Goal: Task Accomplishment & Management: Complete application form

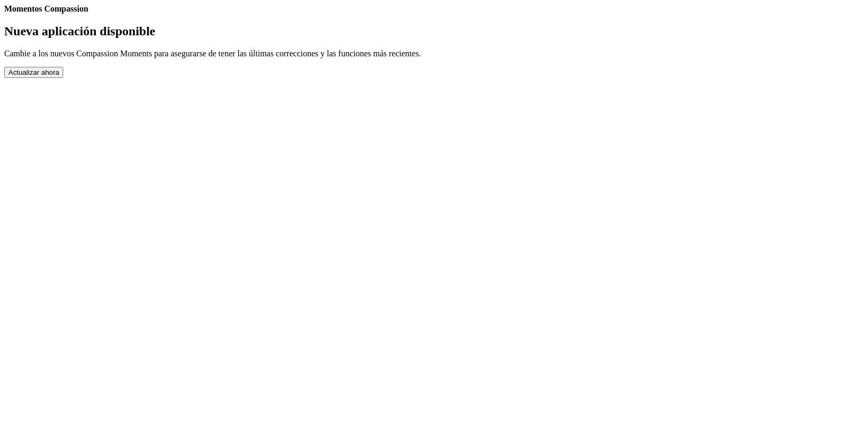
click at [63, 78] on button "Actualizar ahora" at bounding box center [33, 72] width 59 height 11
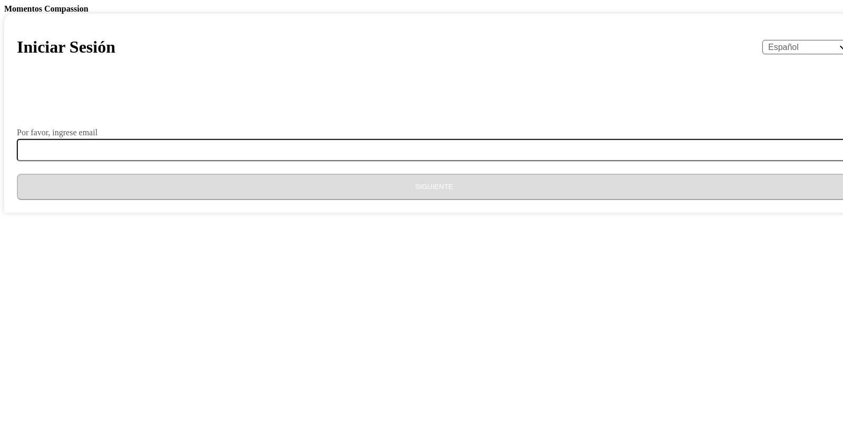
select select "es"
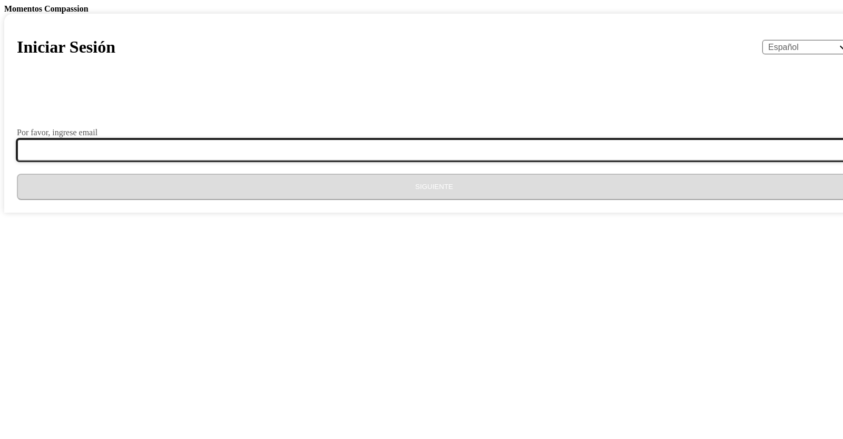
click at [381, 161] on input "Por favor, ingrese email" at bounding box center [440, 150] width 847 height 22
type input "M"
type input "[EMAIL_ADDRESS][DOMAIN_NAME]"
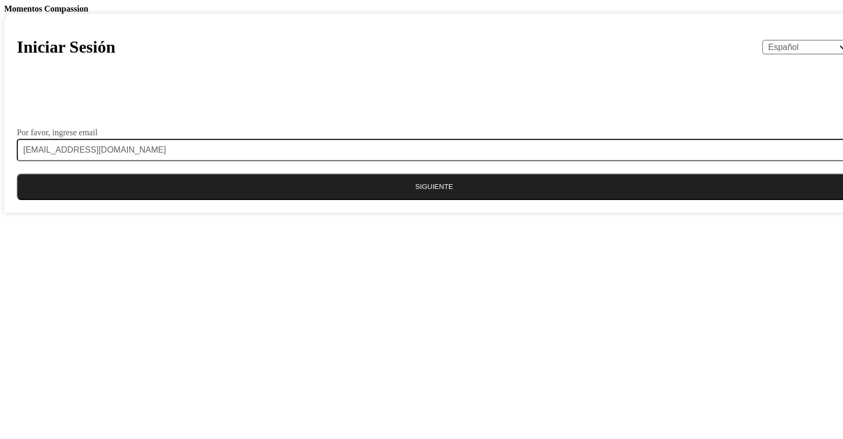
click at [431, 200] on button "Siguiente" at bounding box center [434, 187] width 834 height 26
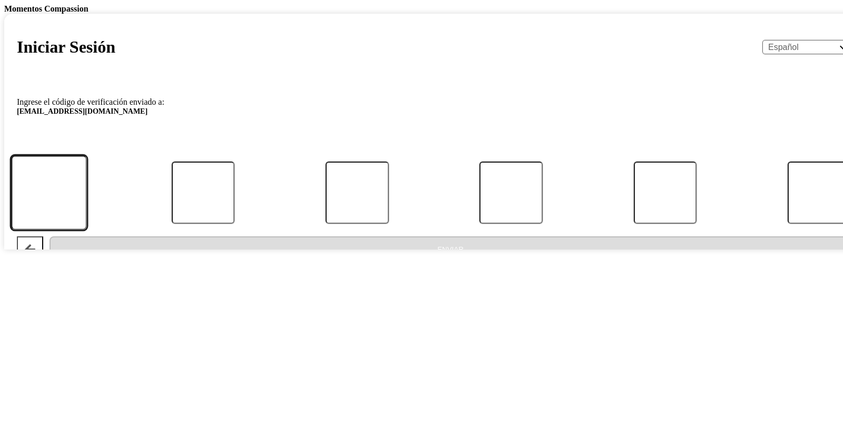
click at [87, 230] on input "Código" at bounding box center [49, 192] width 76 height 74
type input "5"
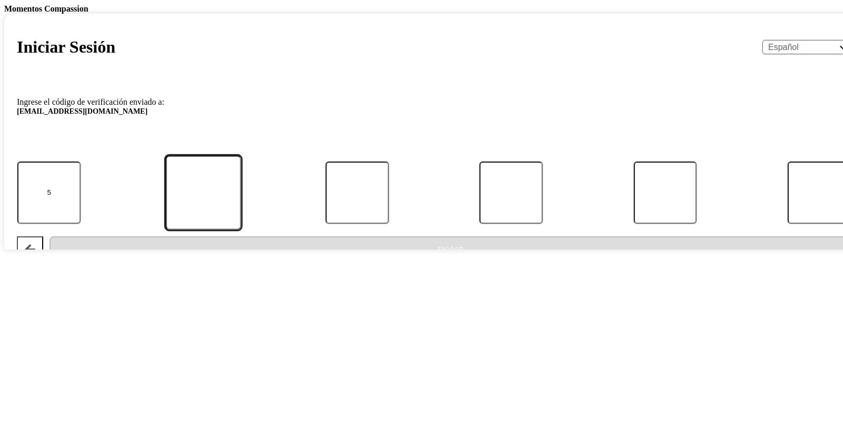
type input "0"
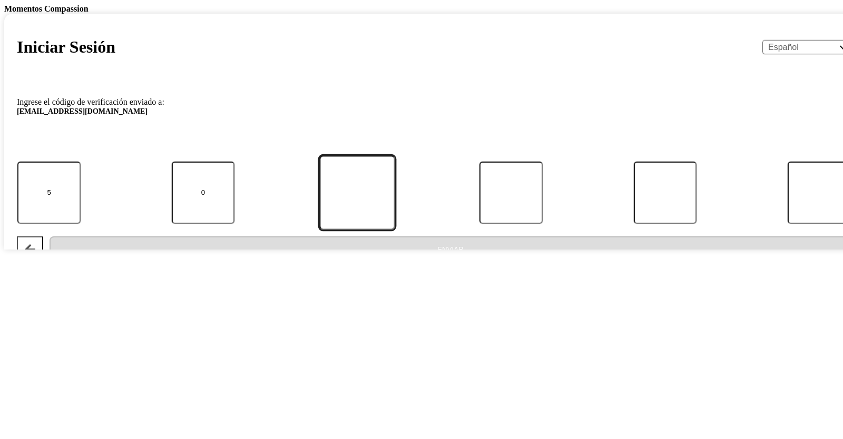
type input "0"
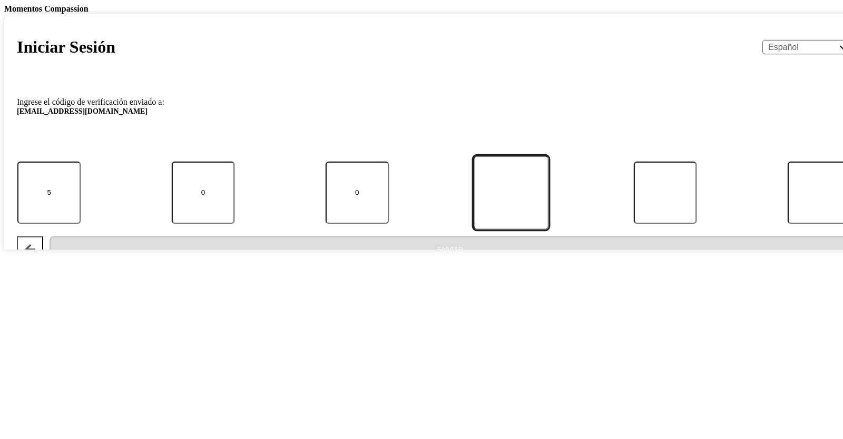
type input "4"
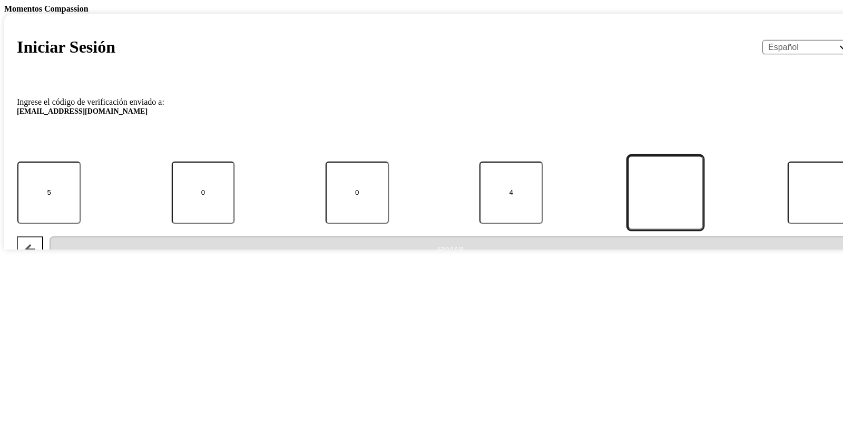
type input "4"
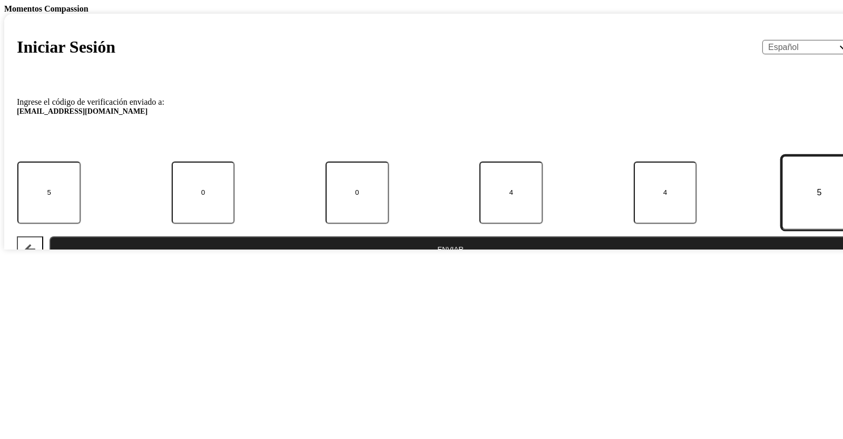
type input "5"
click at [50, 236] on button "Enviar" at bounding box center [451, 249] width 802 height 26
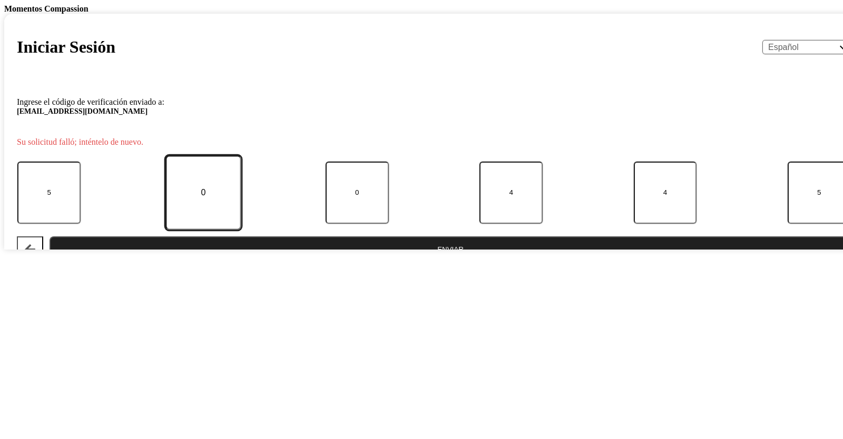
click at [241, 230] on input "0" at bounding box center [203, 192] width 76 height 74
type input "4"
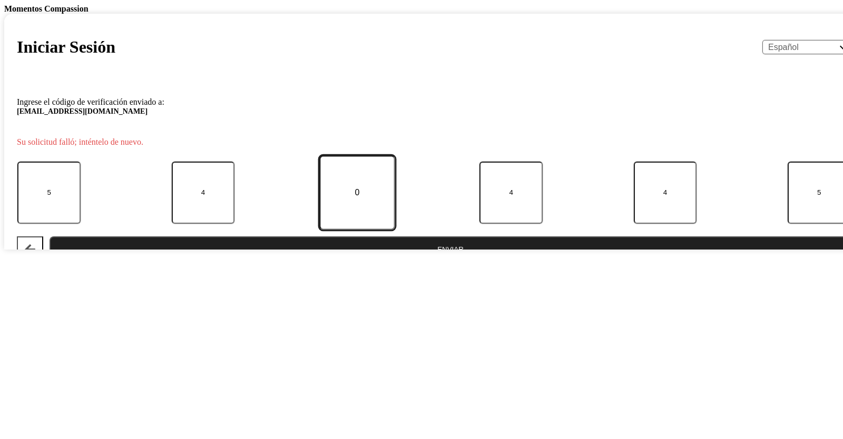
click at [50, 236] on button "Enviar" at bounding box center [451, 249] width 802 height 26
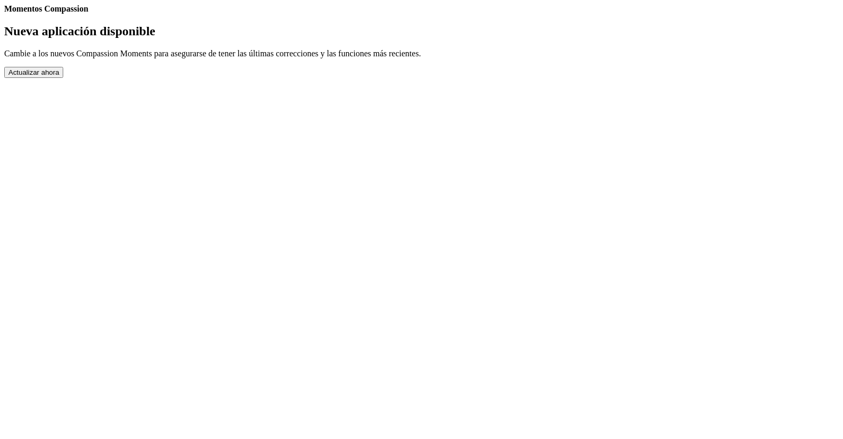
click at [63, 78] on button "Actualizar ahora" at bounding box center [33, 72] width 59 height 11
